Goal: Use online tool/utility: Utilize a website feature to perform a specific function

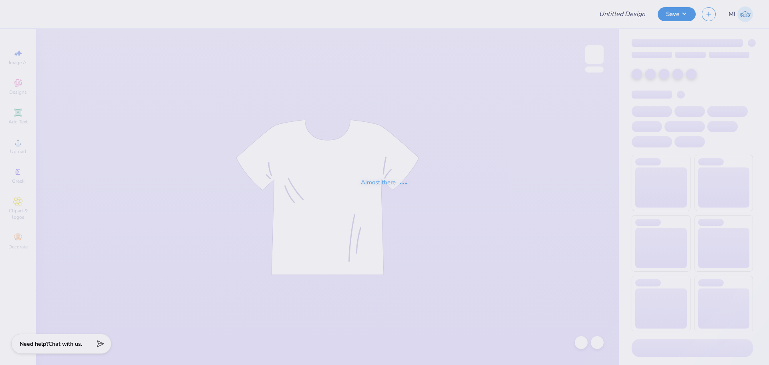
type input "ambassadors 2"
type input "30"
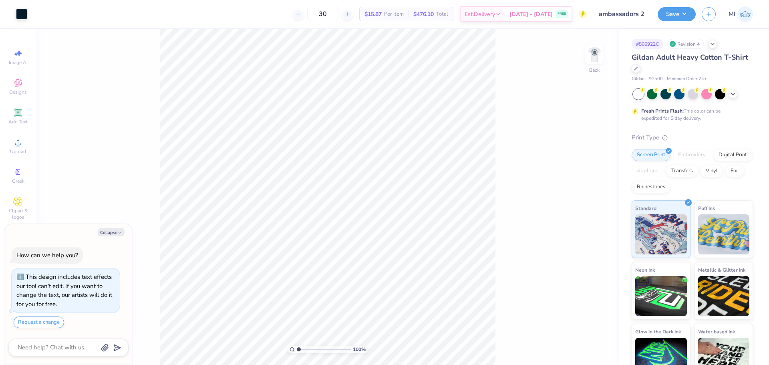
type textarea "x"
type input "3.6716840780171"
type textarea "x"
type input "3.6716840780171"
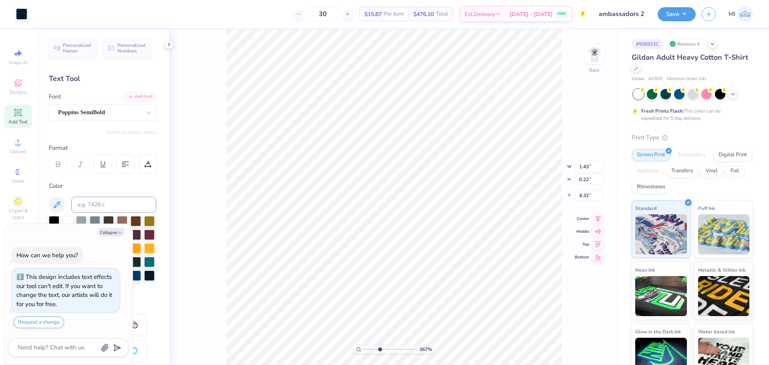
type textarea "x"
type input "3.6716840780171"
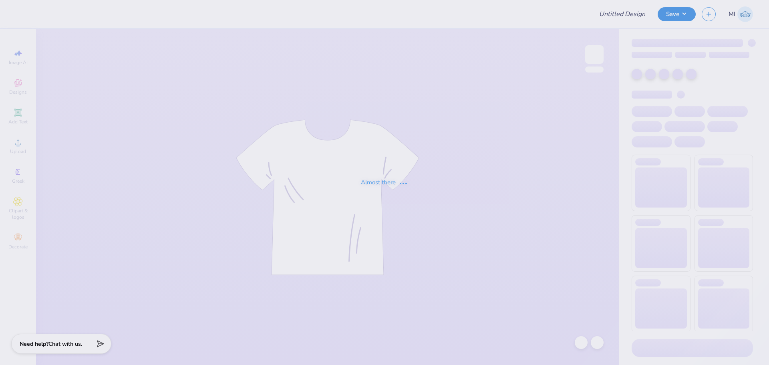
type input "[PERSON_NAME] : [US_STATE][GEOGRAPHIC_DATA]"
